Goal: Task Accomplishment & Management: Use online tool/utility

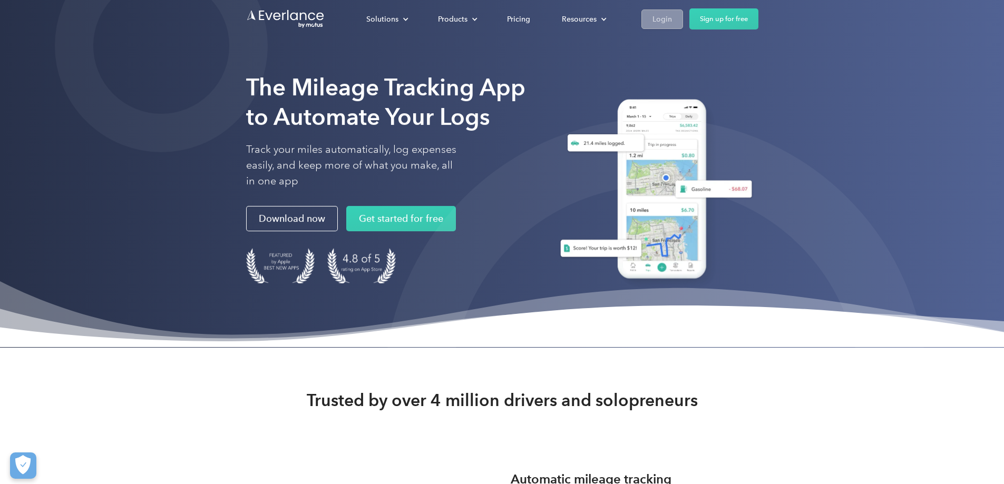
click at [672, 18] on div "Login" at bounding box center [661, 19] width 19 height 13
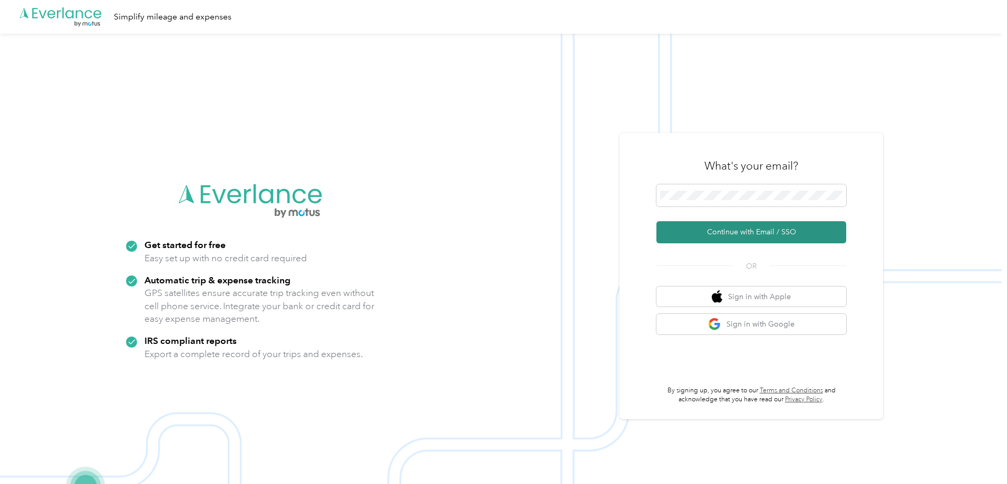
click at [678, 228] on button "Continue with Email / SSO" at bounding box center [751, 232] width 190 height 22
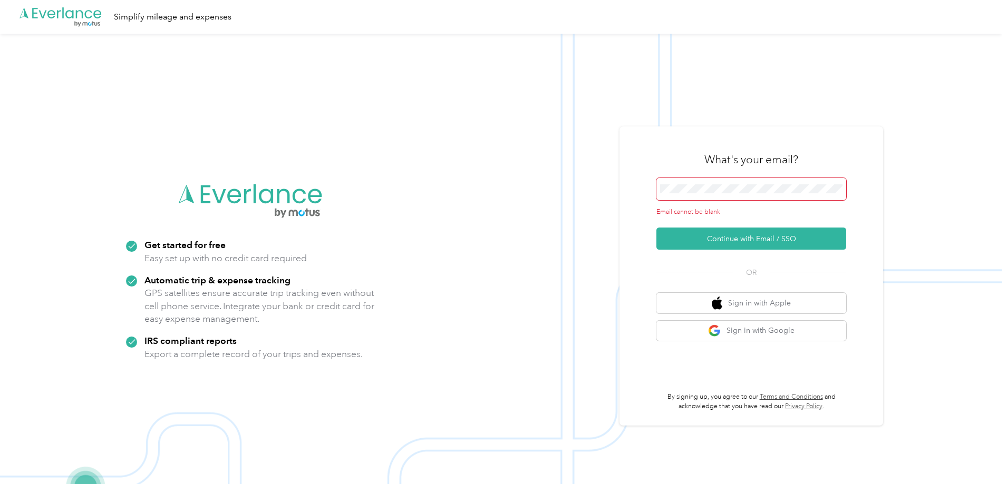
click at [734, 194] on span at bounding box center [751, 189] width 190 height 22
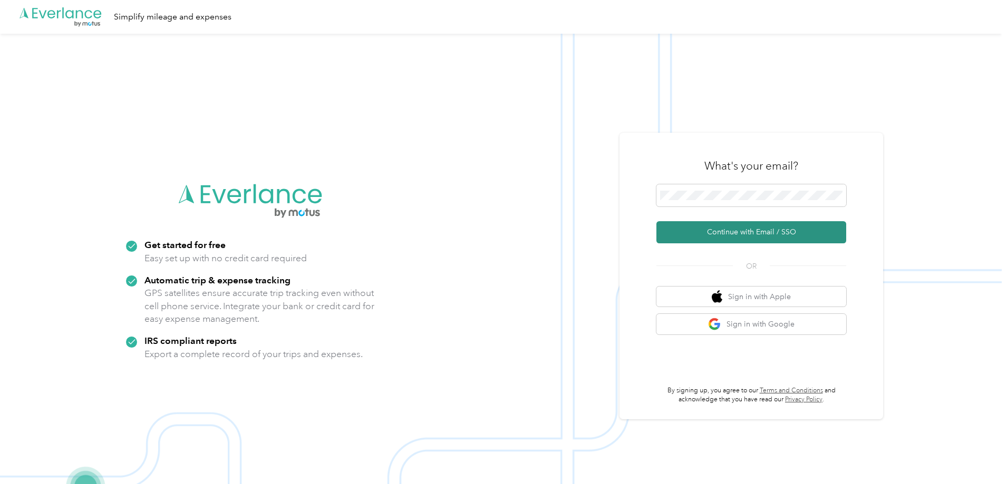
click at [783, 235] on button "Continue with Email / SSO" at bounding box center [751, 232] width 190 height 22
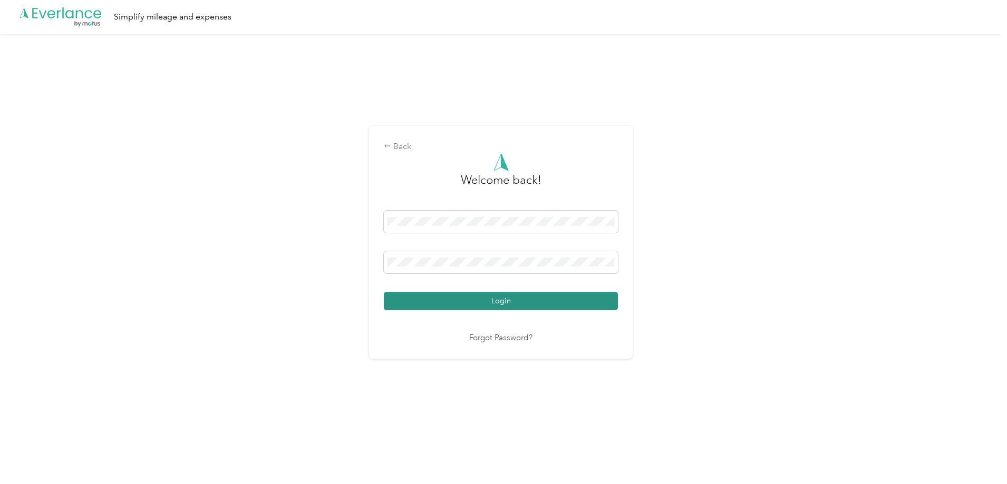
click at [451, 301] on button "Login" at bounding box center [501, 301] width 234 height 18
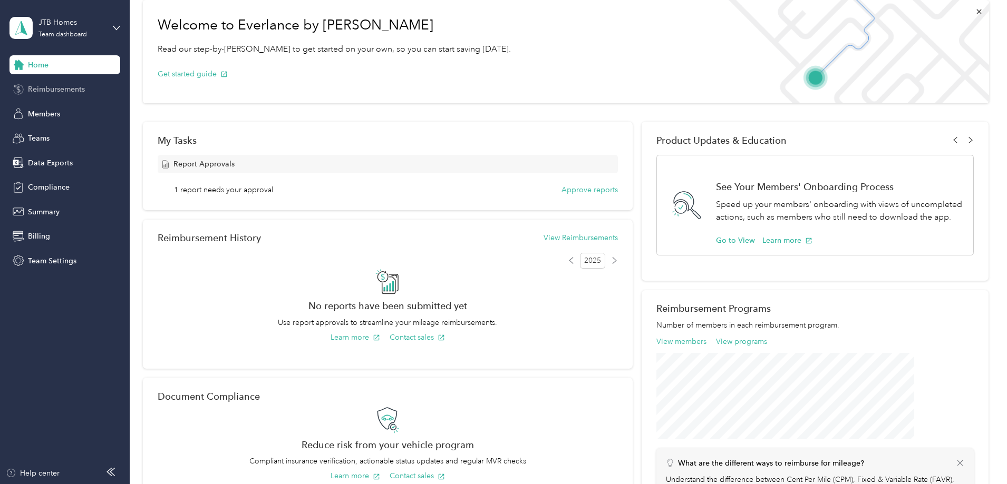
scroll to position [52, 0]
click at [46, 162] on span "Data Exports" at bounding box center [50, 163] width 45 height 11
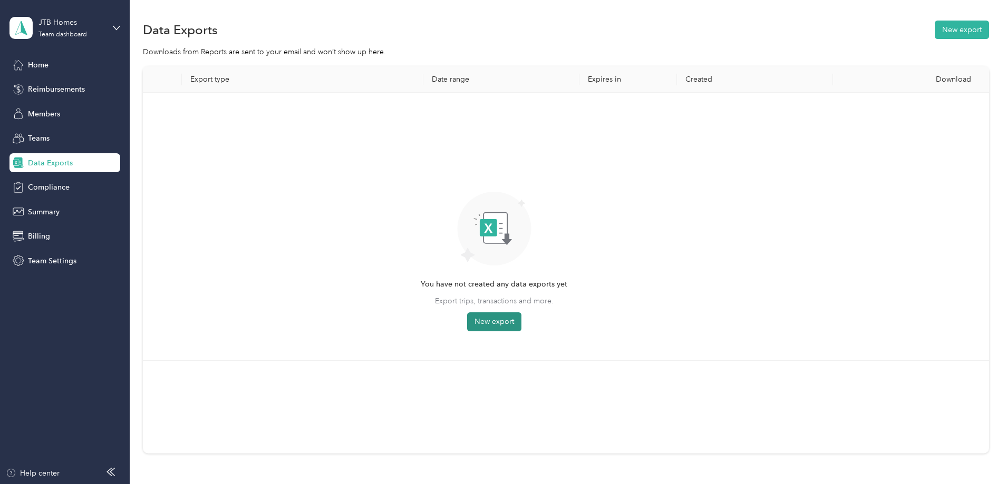
click at [521, 321] on button "New export" at bounding box center [494, 322] width 54 height 19
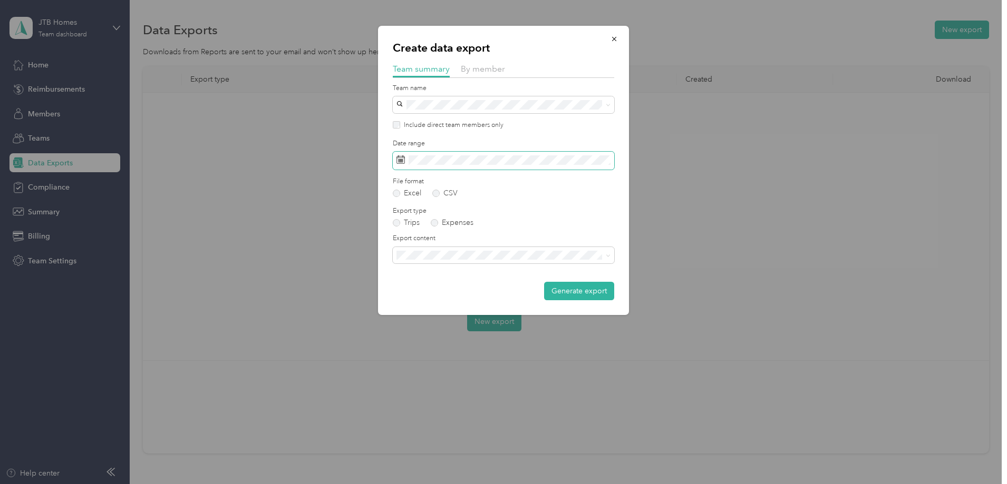
click at [511, 169] on span at bounding box center [503, 161] width 221 height 18
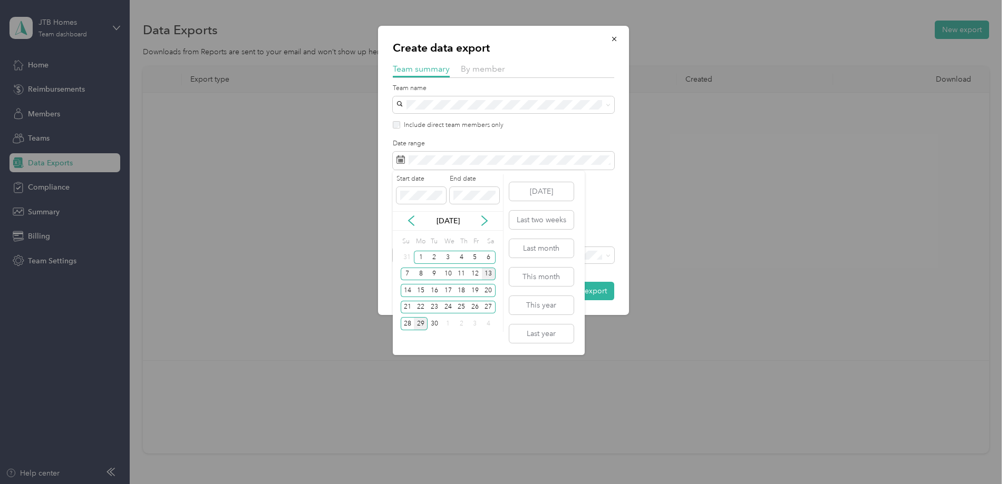
click at [490, 274] on div "13" at bounding box center [489, 274] width 14 height 13
click at [477, 305] on div "26" at bounding box center [475, 307] width 14 height 13
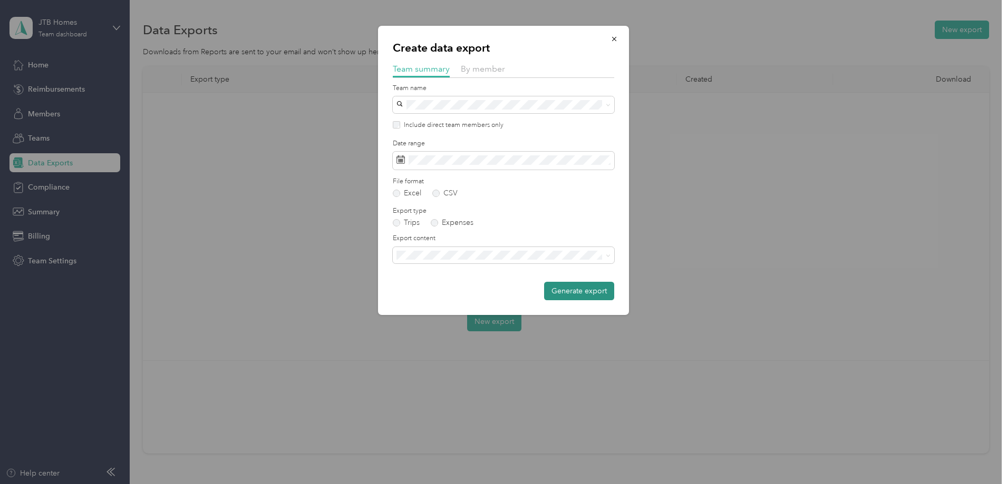
click at [581, 292] on button "Generate export" at bounding box center [579, 291] width 70 height 18
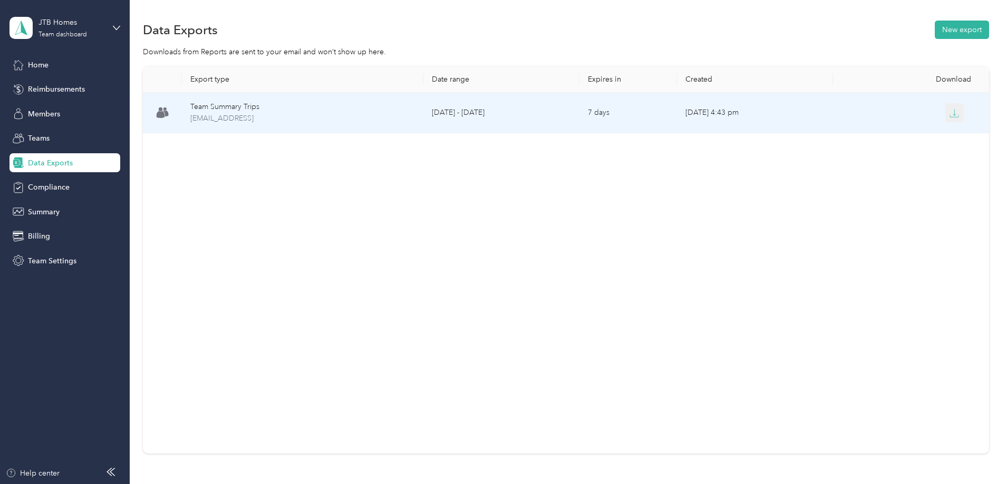
click at [945, 116] on button "button" at bounding box center [954, 112] width 19 height 19
